Goal: Task Accomplishment & Management: Use online tool/utility

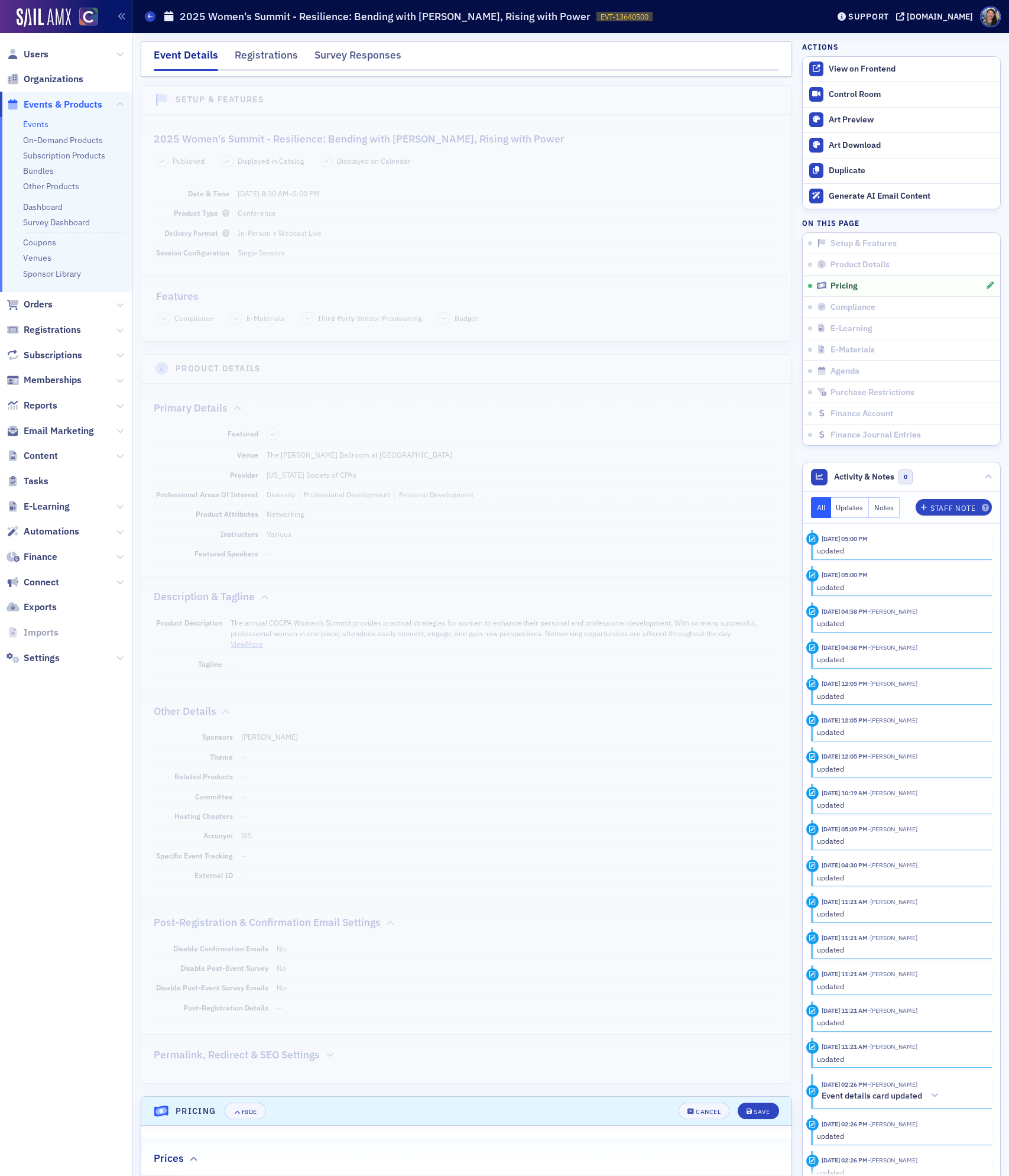
scroll to position [1038, 0]
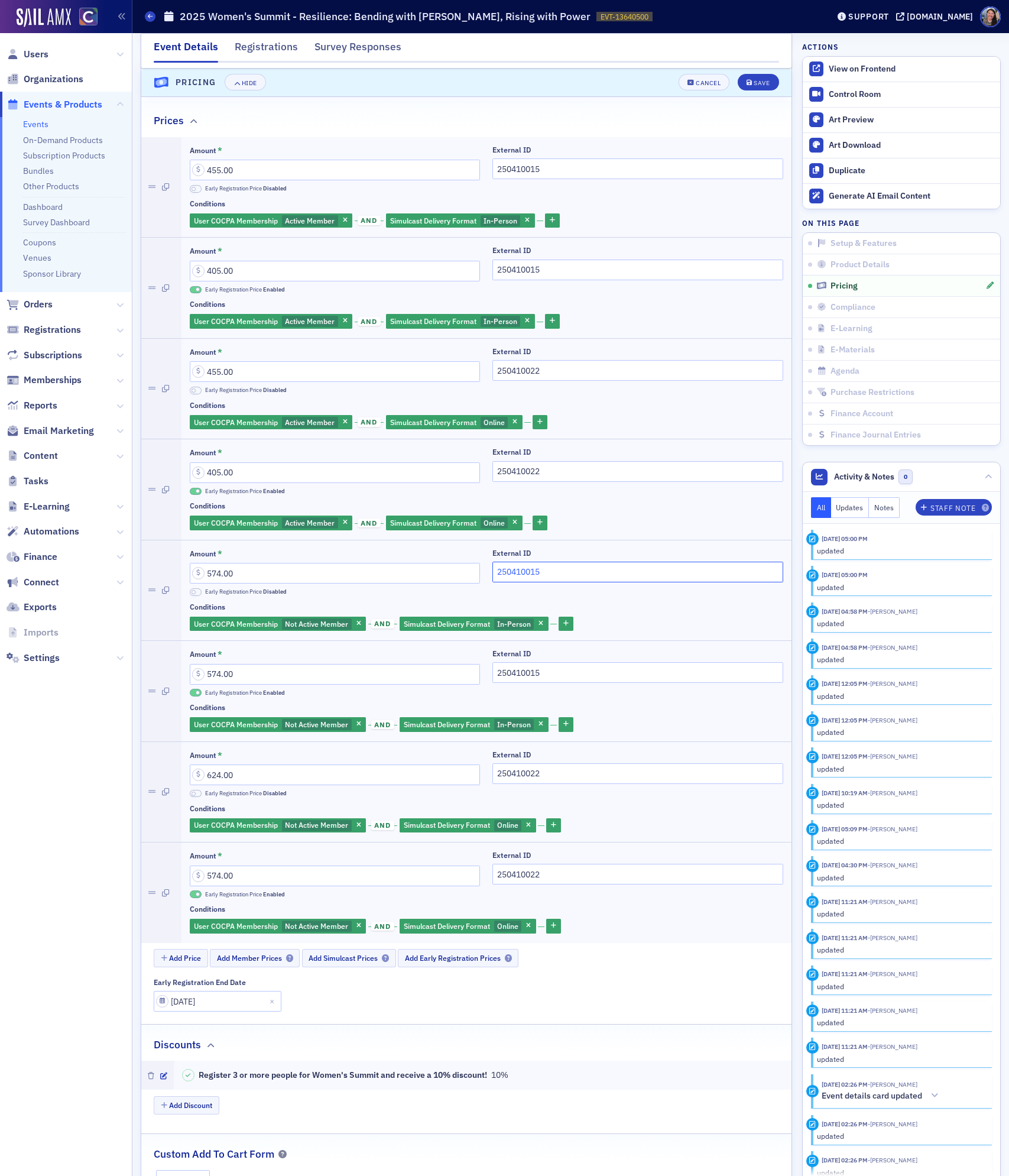
click at [592, 578] on input "250410015" at bounding box center [637, 571] width 290 height 21
click at [756, 87] on div "Save" at bounding box center [761, 82] width 16 height 6
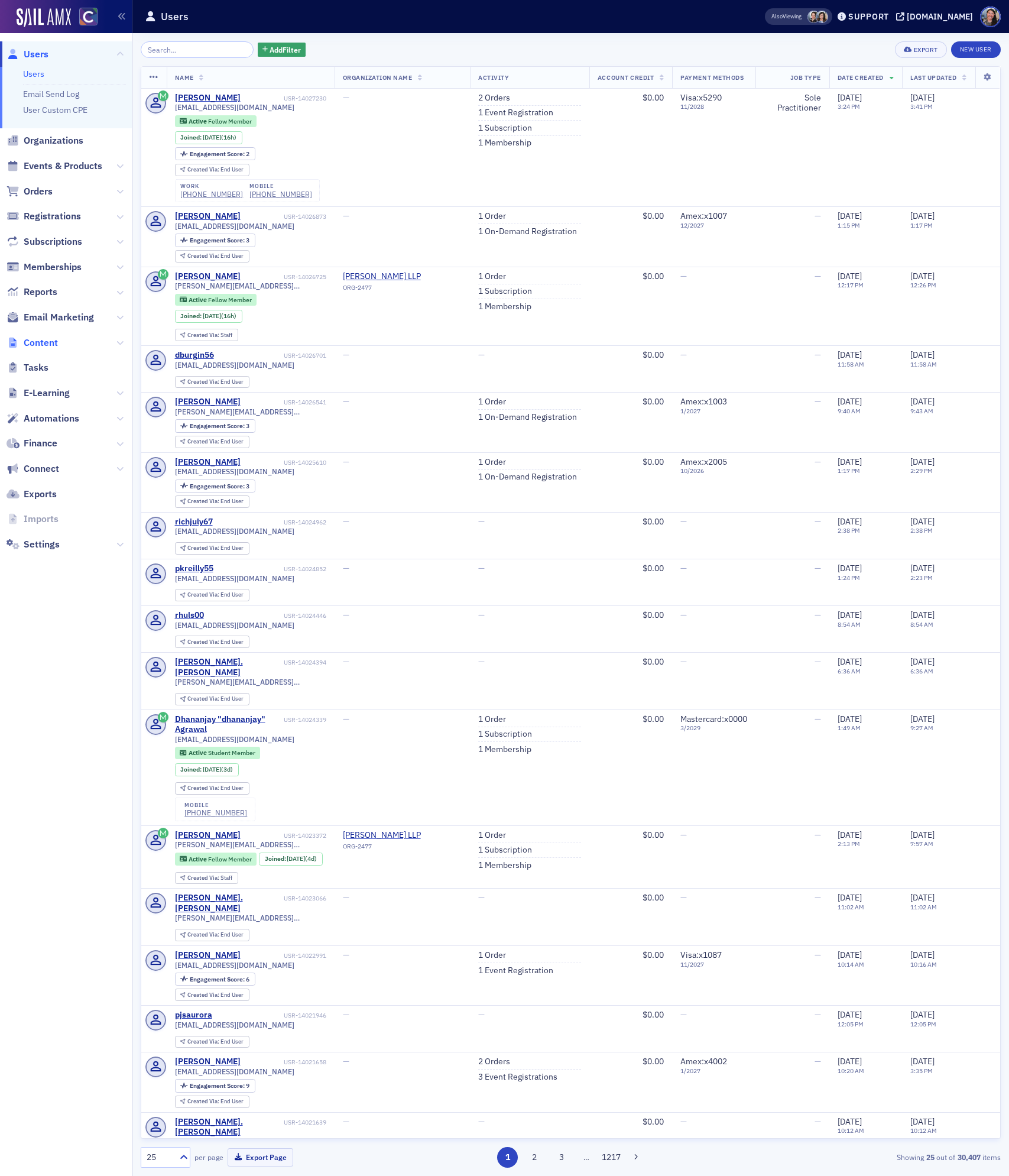
click at [41, 339] on span "Content" at bounding box center [40, 343] width 34 height 13
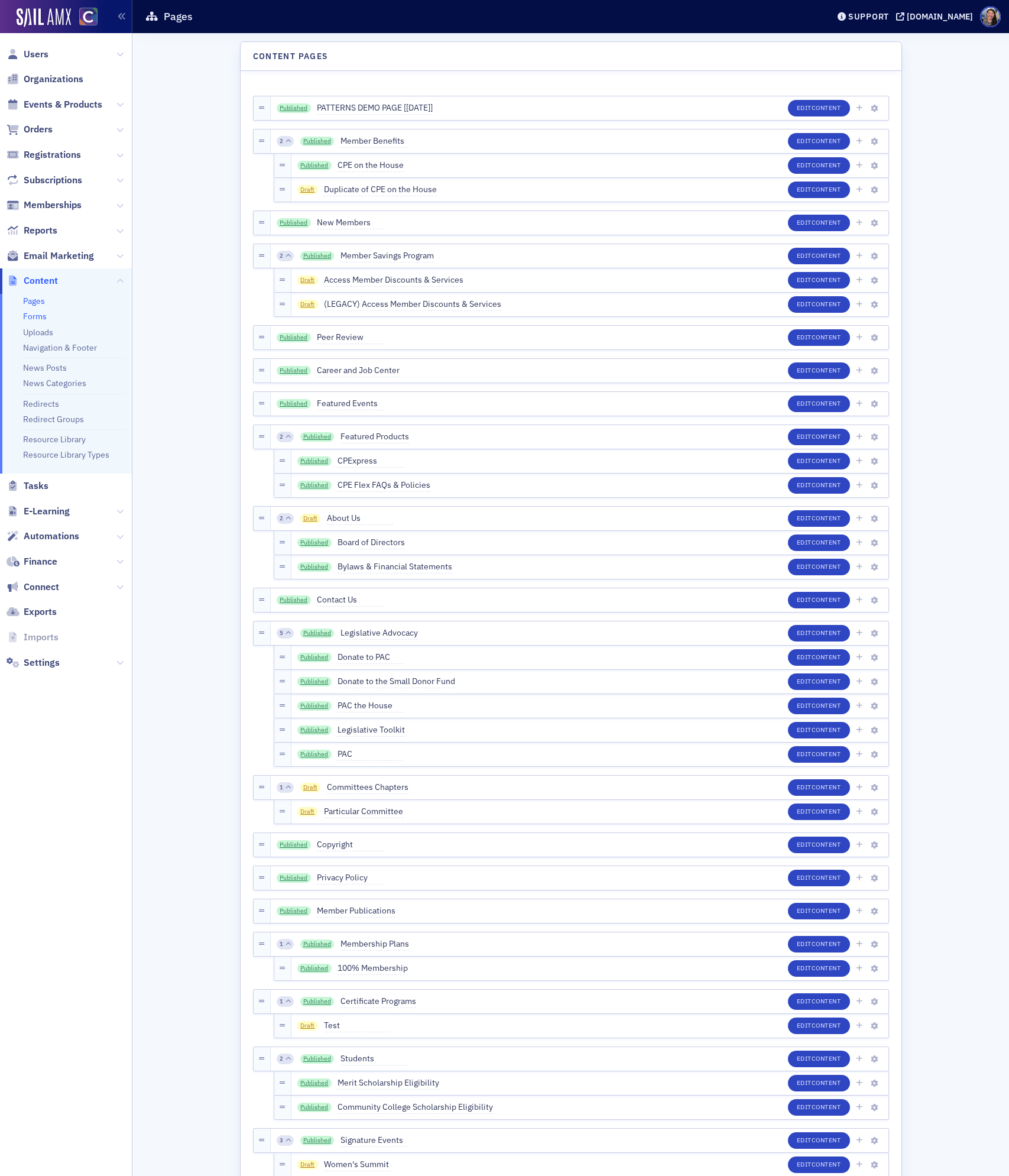
click at [25, 319] on link "Forms" at bounding box center [34, 316] width 23 height 11
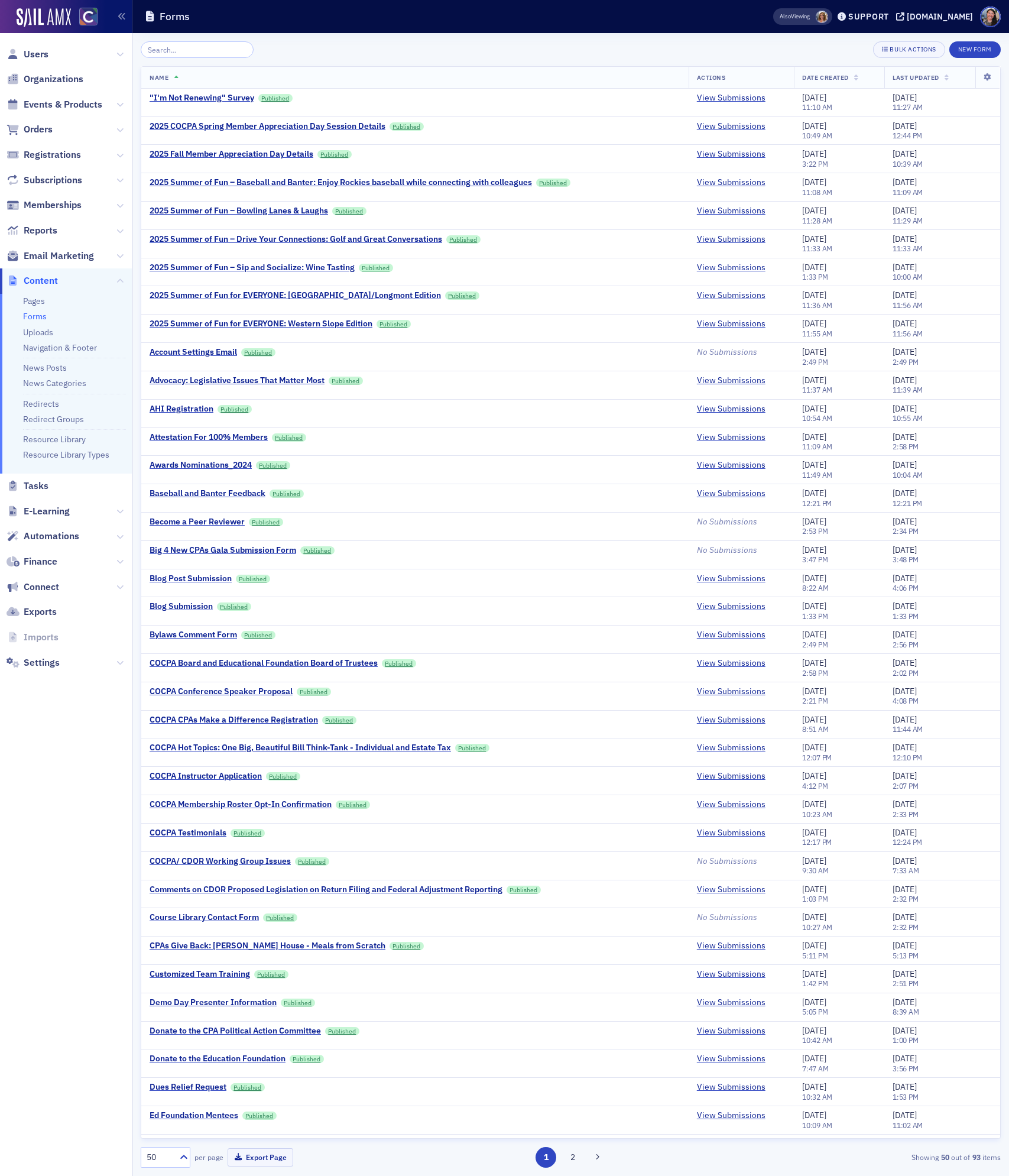
click at [193, 51] on input "search" at bounding box center [197, 49] width 113 height 16
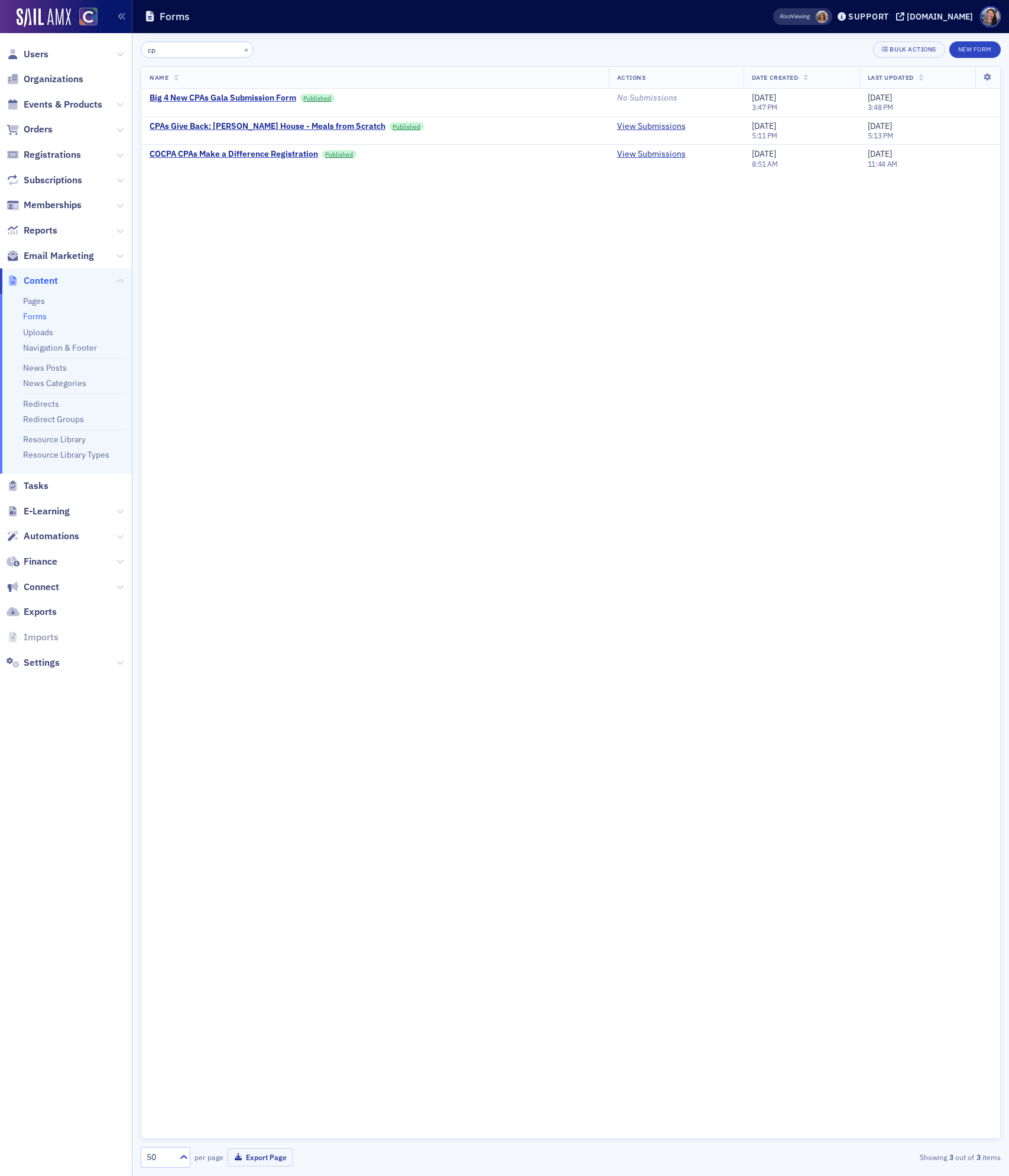
type input "c"
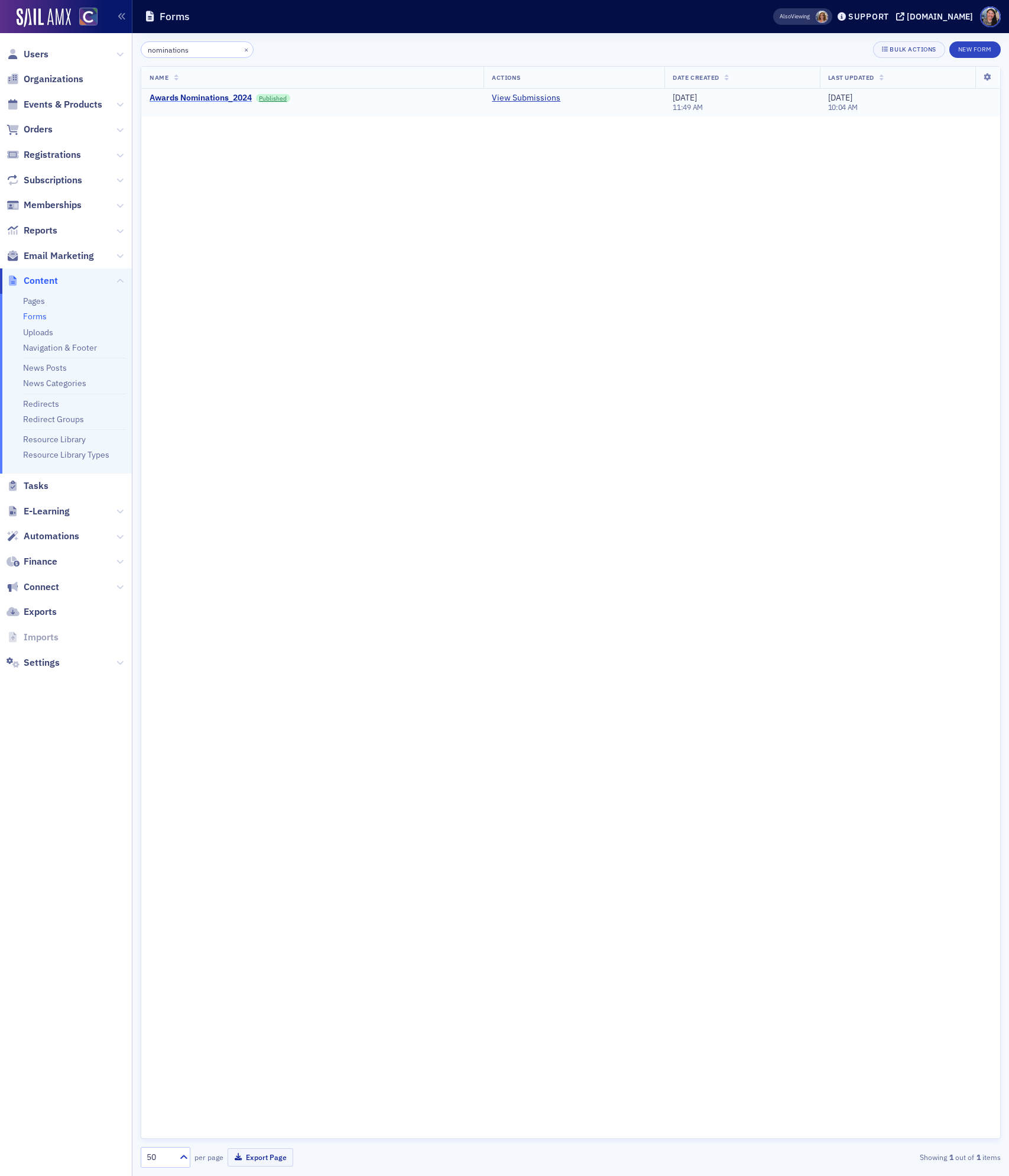
type input "nominations"
click at [231, 99] on div "Awards Nominations_2024" at bounding box center [201, 98] width 102 height 11
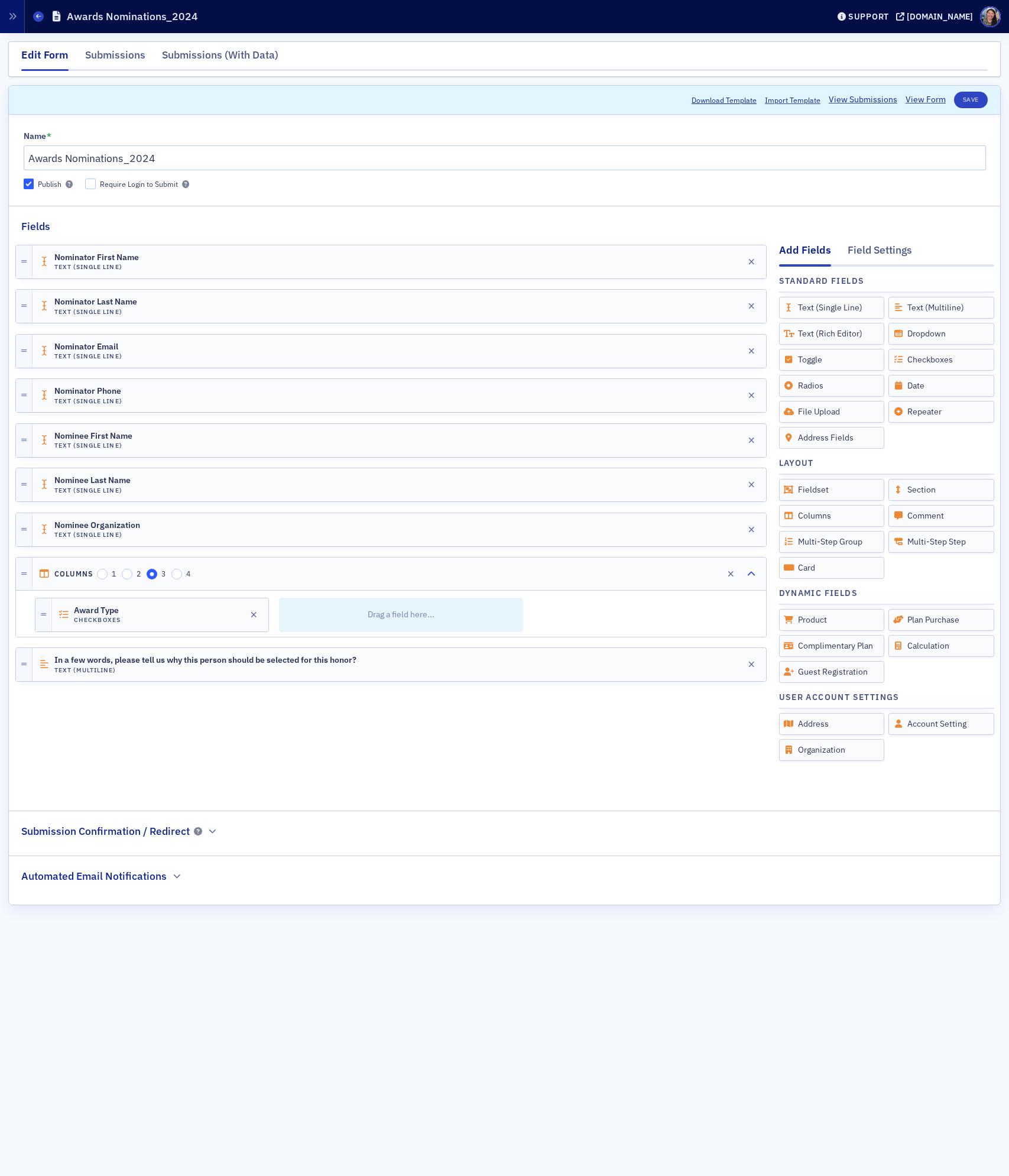
click at [217, 839] on legend "Submission Confirmation / Redirect" at bounding box center [118, 825] width 221 height 28
click at [209, 835] on icon "button" at bounding box center [212, 831] width 7 height 7
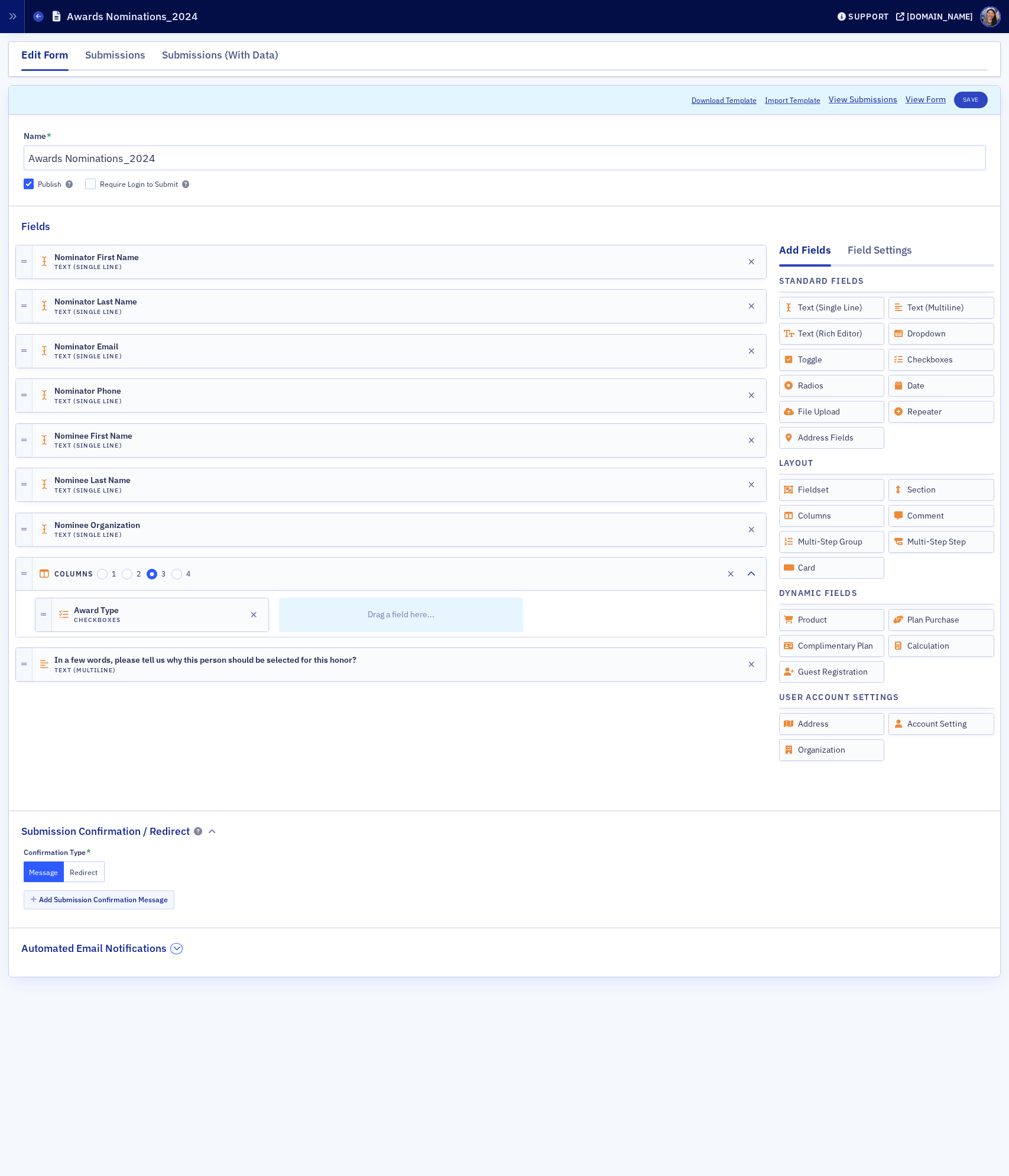
click at [173, 952] on icon "button" at bounding box center [177, 948] width 7 height 7
click at [225, 959] on fieldset "Automated Email Notifications Add Automation" at bounding box center [504, 958] width 991 height 62
click at [236, 772] on div "Nominator First Name Text (Single Line) Edit Nominator Last Name Text (Single L…" at bounding box center [391, 514] width 751 height 559
click at [267, 870] on div "Message Redirect" at bounding box center [504, 871] width 962 height 21
